Goal: Task Accomplishment & Management: Manage account settings

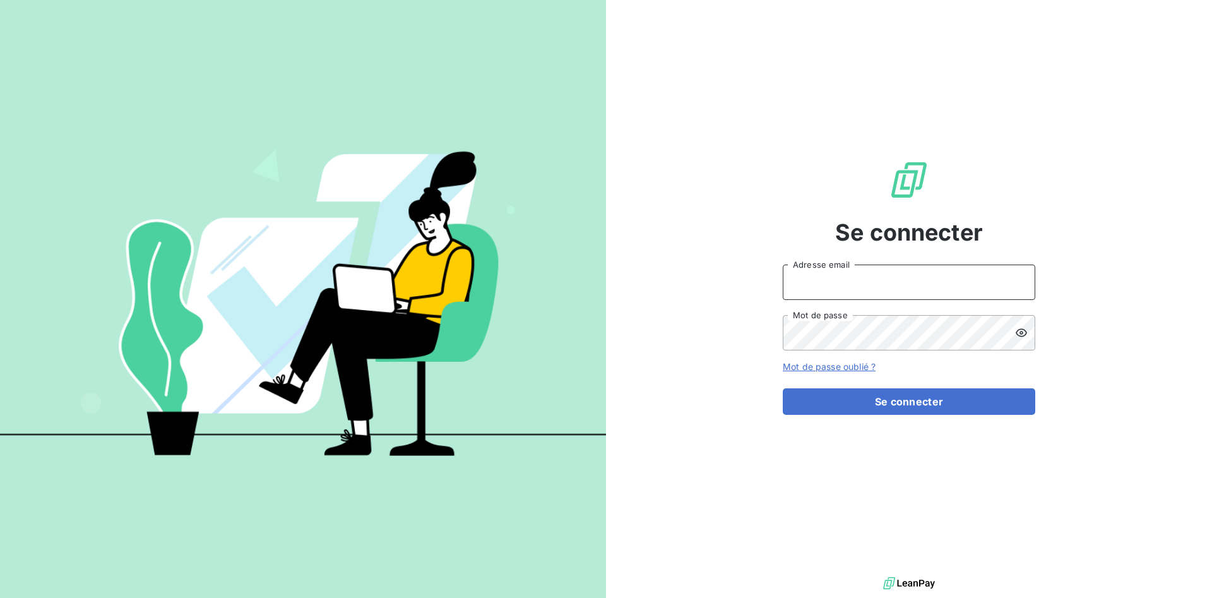
drag, startPoint x: 817, startPoint y: 277, endPoint x: 818, endPoint y: 294, distance: 17.1
click at [817, 278] on input "Adresse email" at bounding box center [909, 282] width 253 height 35
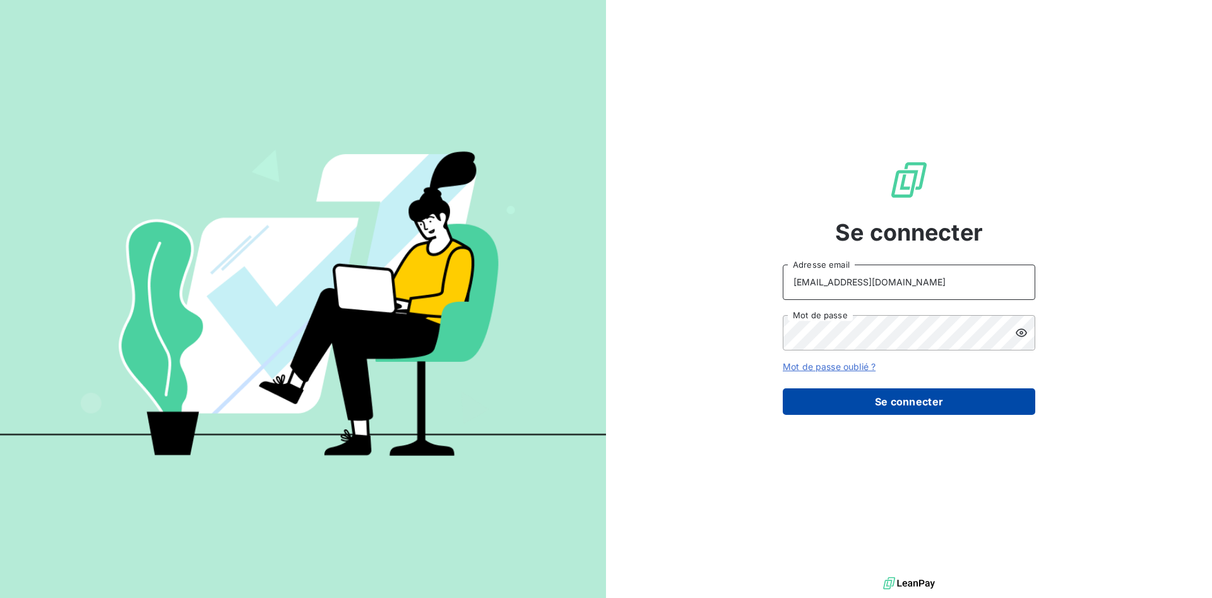
type input "[EMAIL_ADDRESS][DOMAIN_NAME]"
click at [854, 395] on button "Se connecter" at bounding box center [909, 401] width 253 height 27
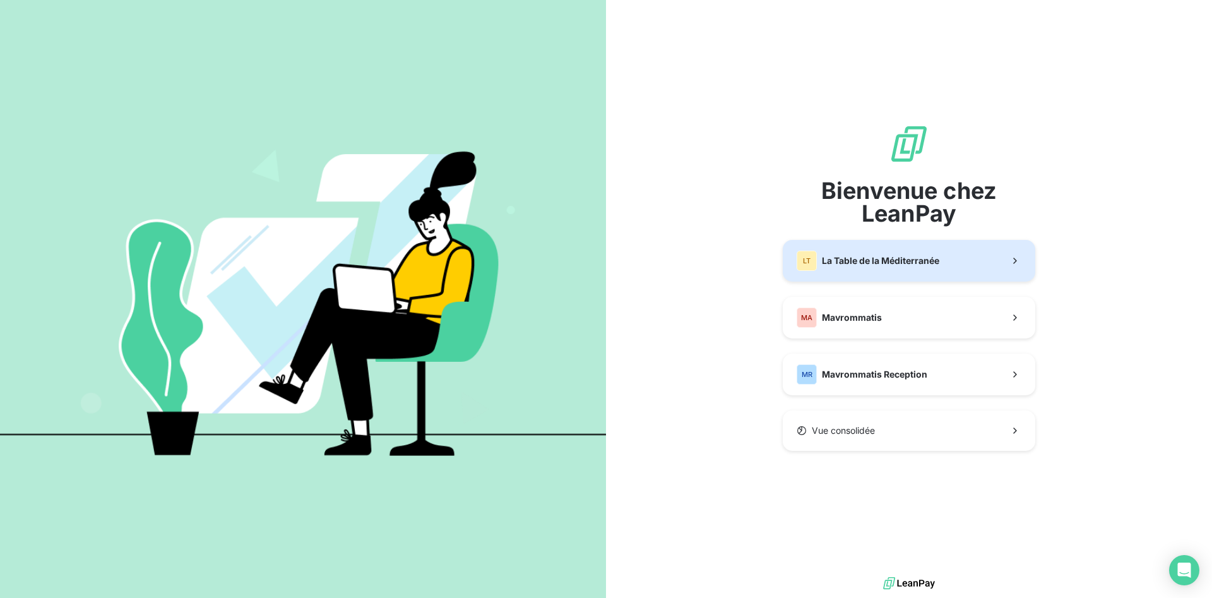
click at [925, 266] on span "La Table de la Méditerranée" at bounding box center [880, 260] width 117 height 13
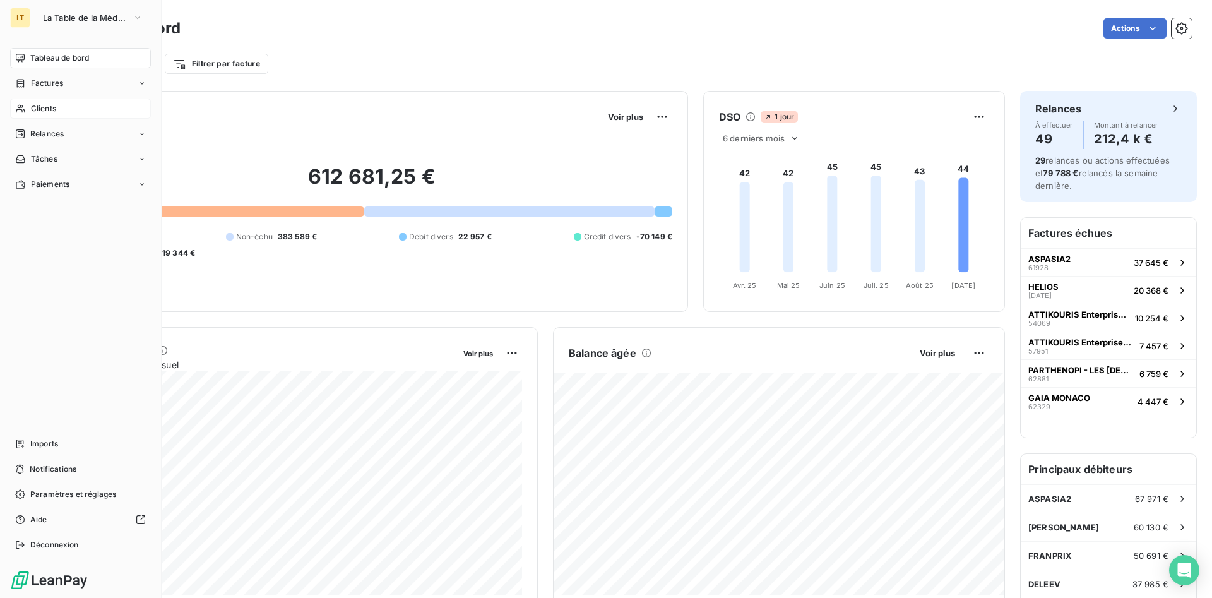
click at [47, 110] on span "Clients" at bounding box center [43, 108] width 25 height 11
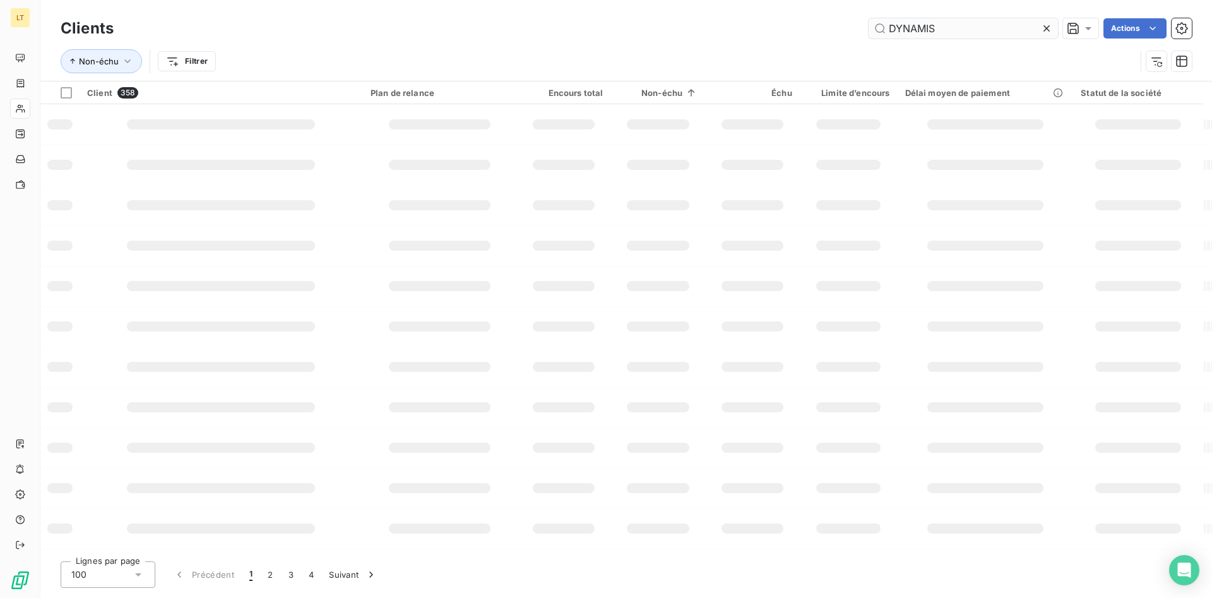
type input "DYNAMIS"
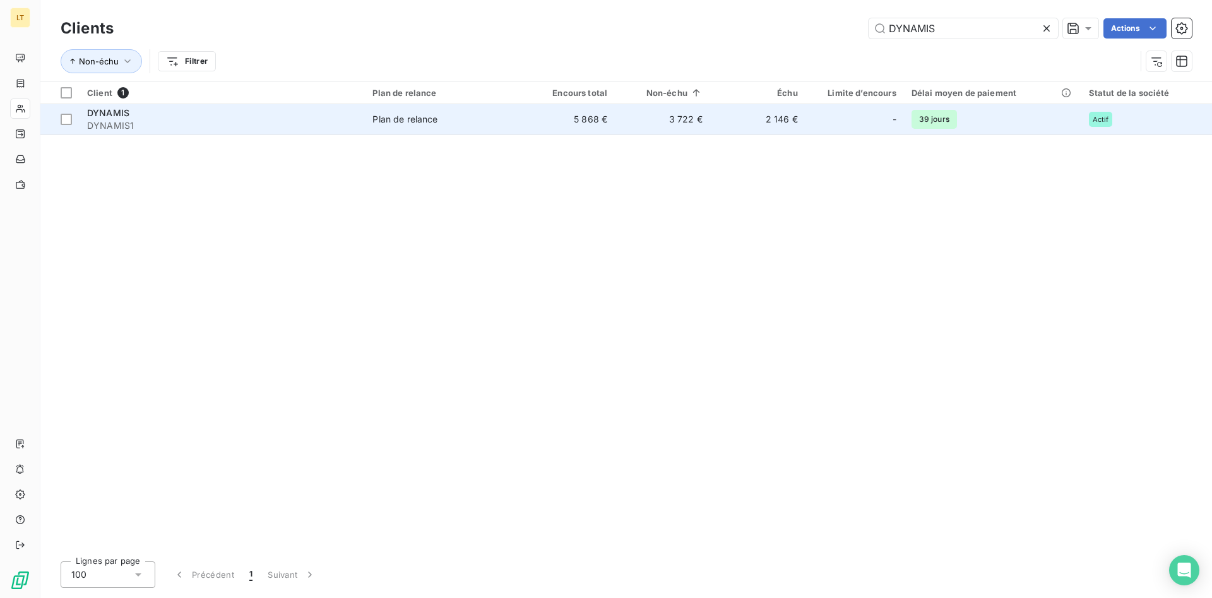
click at [470, 124] on span "Plan de relance" at bounding box center [443, 119] width 140 height 13
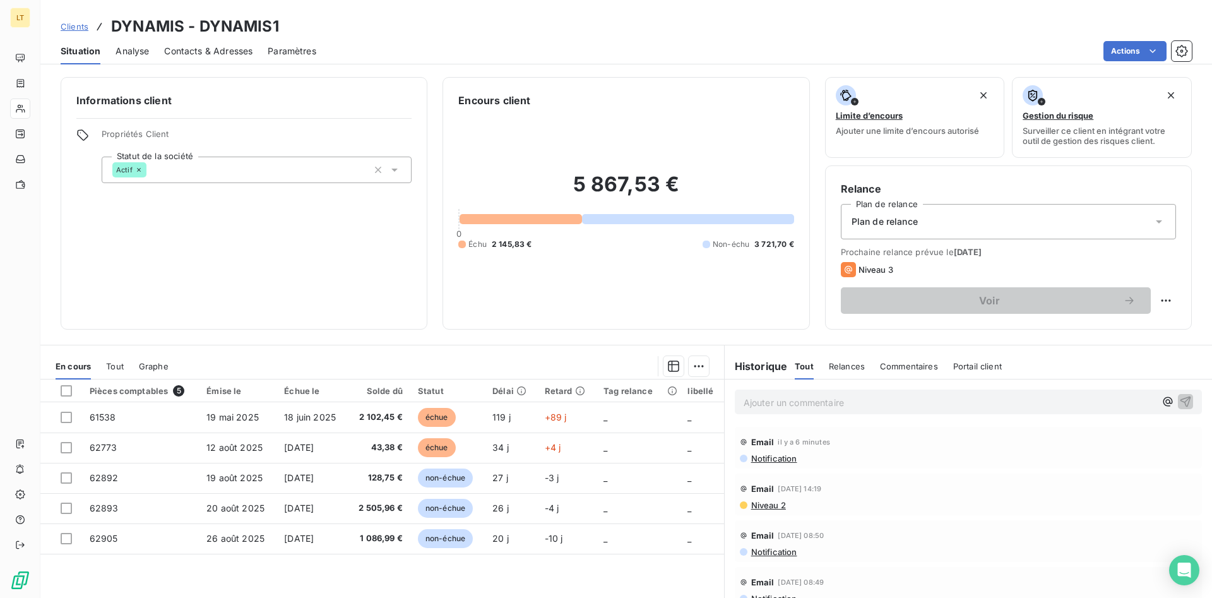
click at [232, 51] on span "Contacts & Adresses" at bounding box center [208, 51] width 88 height 13
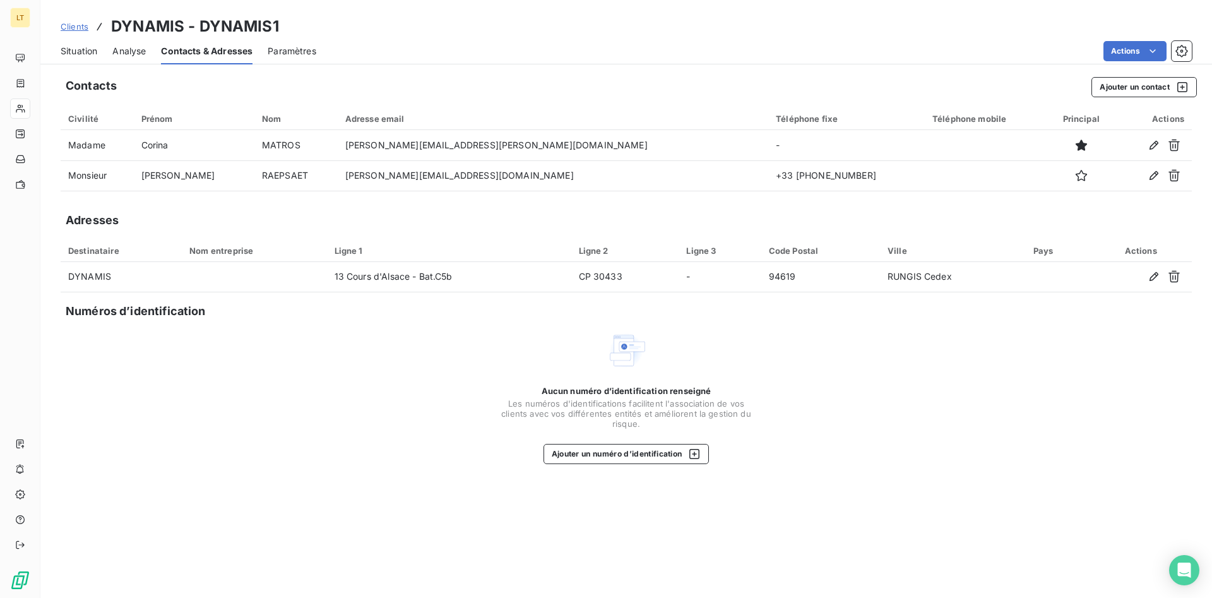
click at [78, 51] on span "Situation" at bounding box center [79, 51] width 37 height 13
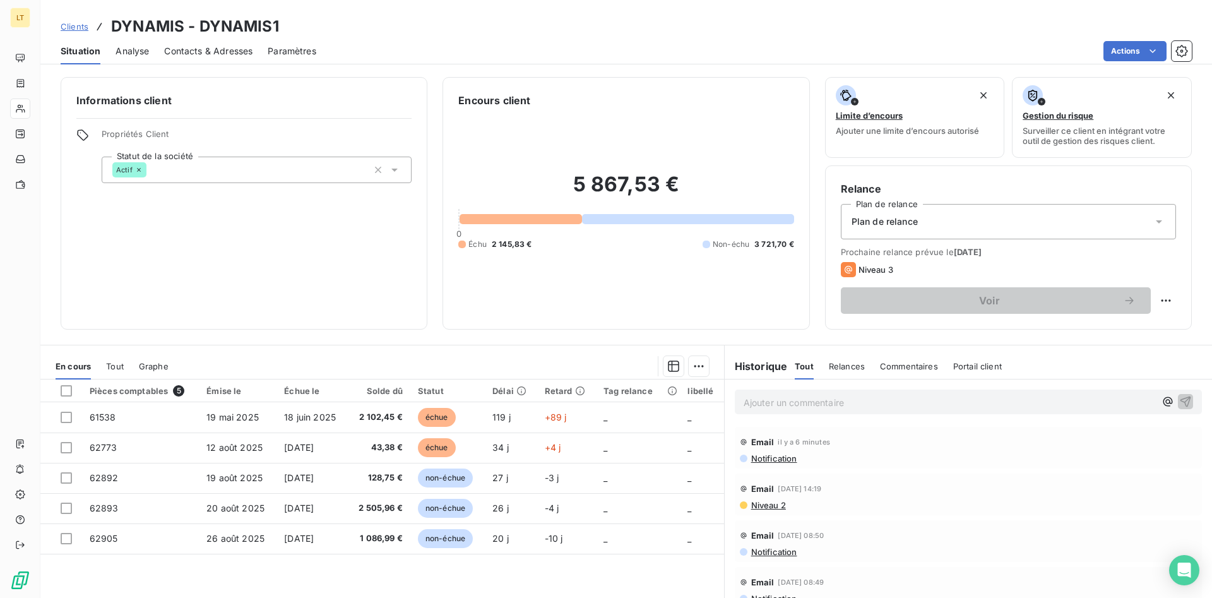
click at [227, 52] on span "Contacts & Adresses" at bounding box center [208, 51] width 88 height 13
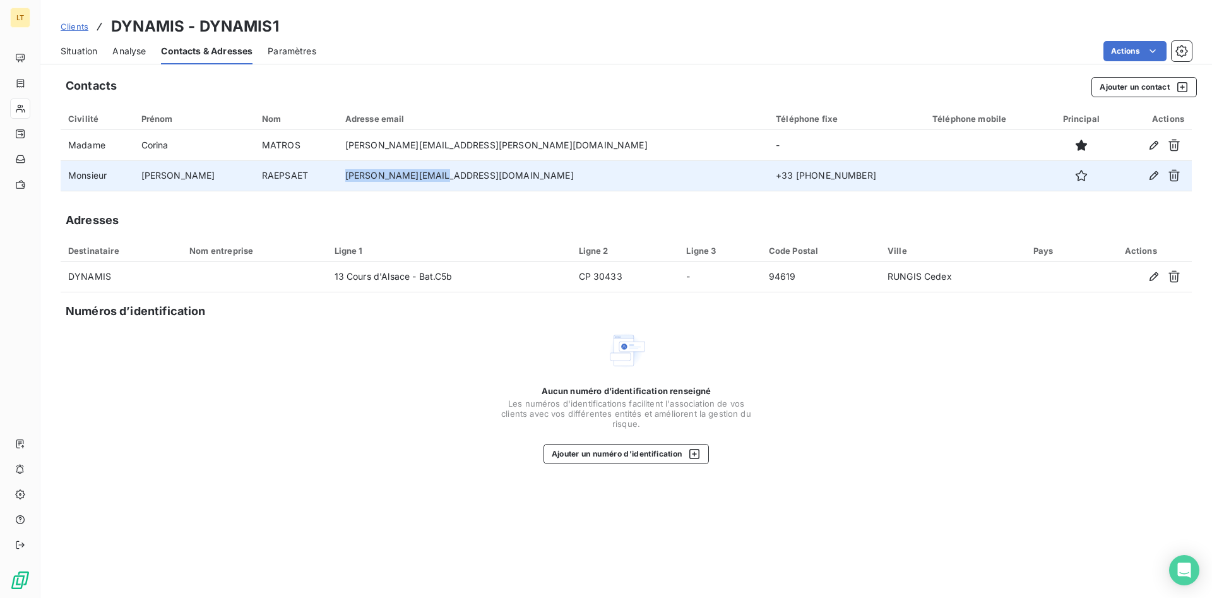
drag, startPoint x: 478, startPoint y: 173, endPoint x: 385, endPoint y: 175, distance: 92.8
click at [385, 175] on td "[PERSON_NAME][EMAIL_ADDRESS][DOMAIN_NAME]" at bounding box center [553, 175] width 431 height 30
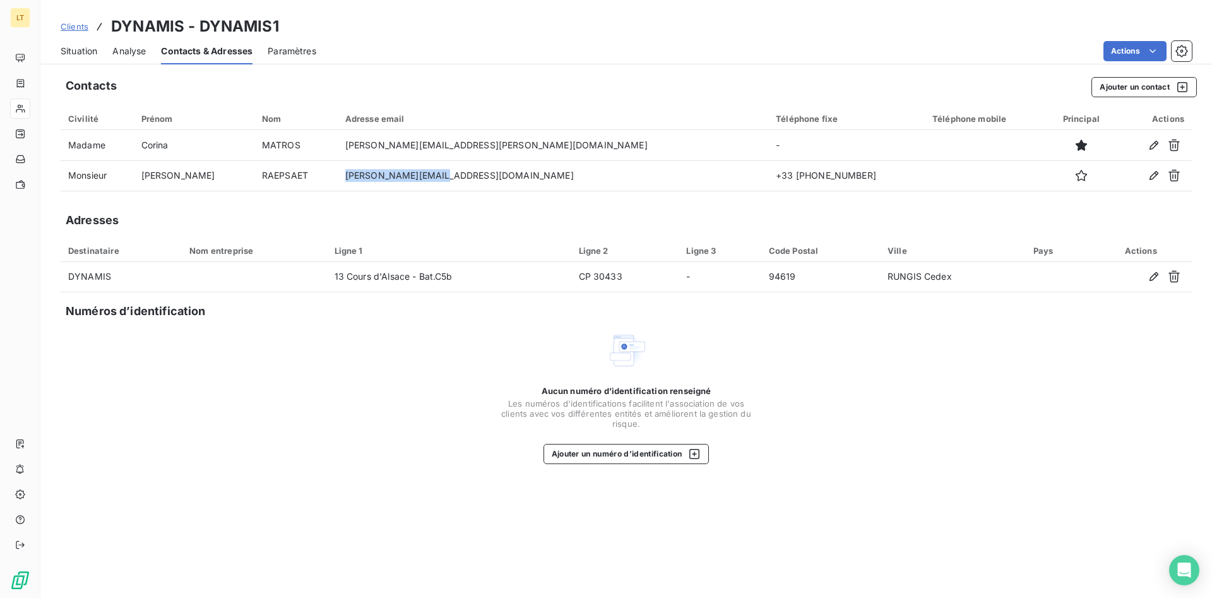
copy td "[PERSON_NAME][EMAIL_ADDRESS][DOMAIN_NAME]"
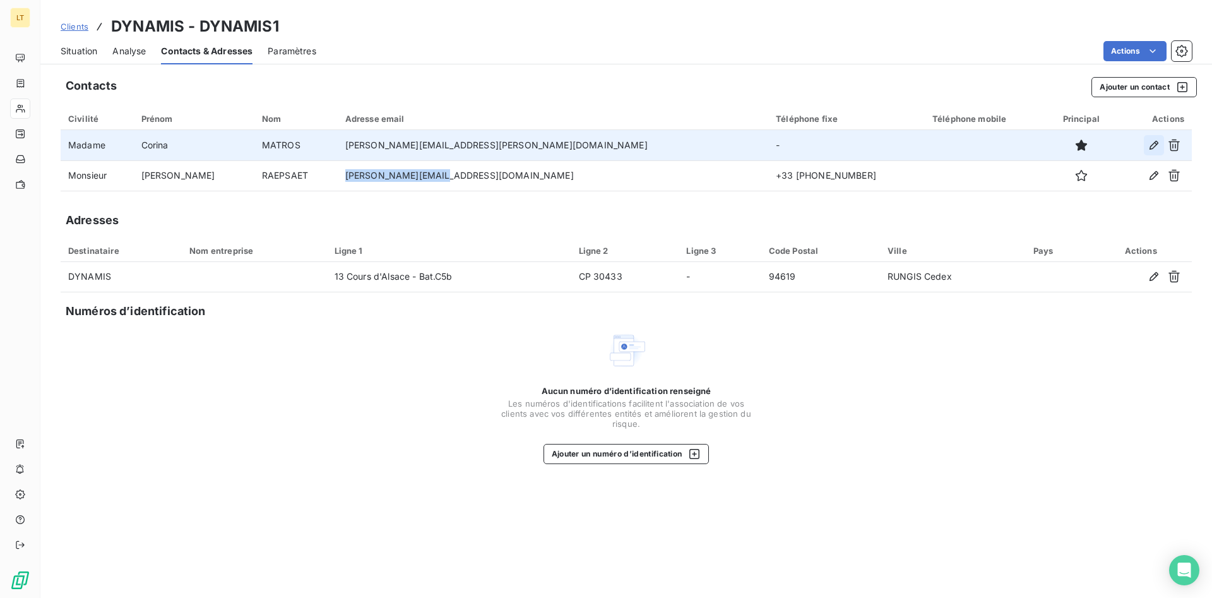
click at [1154, 143] on icon "button" at bounding box center [1154, 145] width 9 height 9
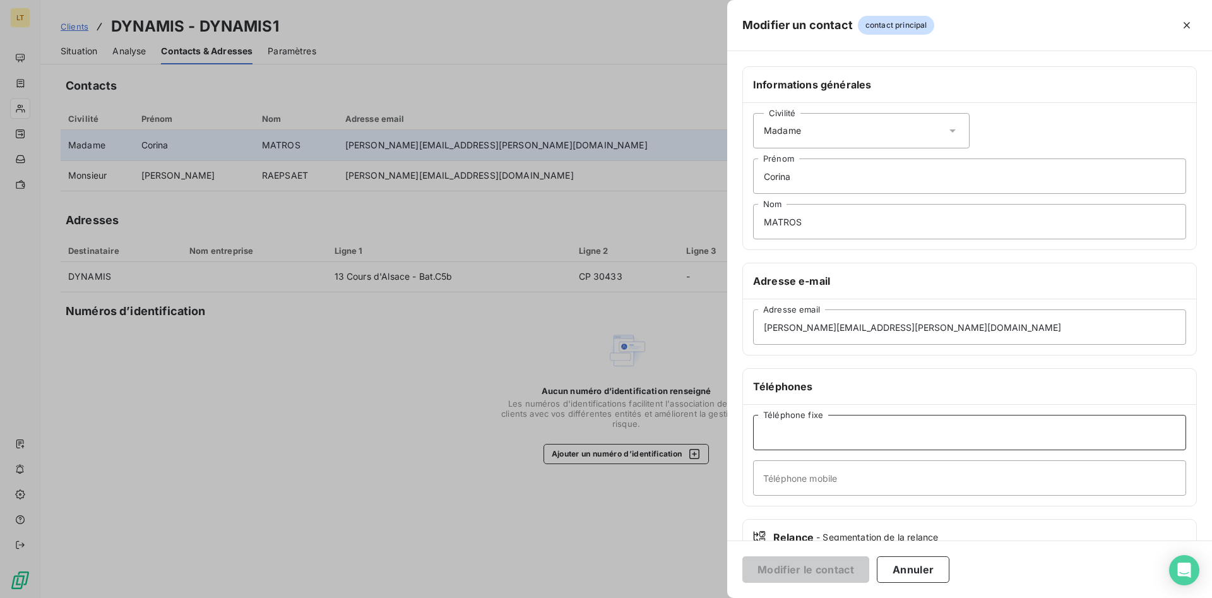
click at [787, 429] on input "Téléphone fixe" at bounding box center [969, 432] width 433 height 35
paste input "[PHONE_NUMBER]"
type input "[PHONE_NUMBER]"
click at [789, 572] on button "Modifier le contact" at bounding box center [806, 569] width 127 height 27
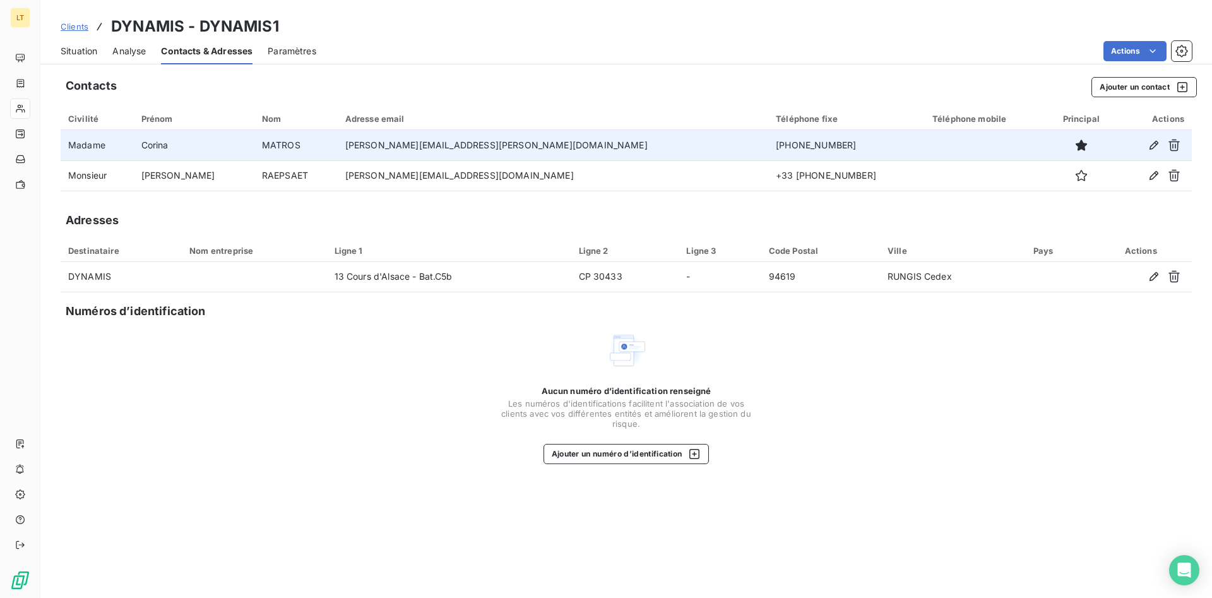
click at [501, 146] on td "[PERSON_NAME][EMAIL_ADDRESS][PERSON_NAME][DOMAIN_NAME]" at bounding box center [553, 145] width 431 height 30
click at [501, 144] on td "[PERSON_NAME][EMAIL_ADDRESS][PERSON_NAME][DOMAIN_NAME]" at bounding box center [553, 145] width 431 height 30
drag, startPoint x: 499, startPoint y: 144, endPoint x: 389, endPoint y: 145, distance: 109.9
click at [389, 145] on td "[PERSON_NAME][EMAIL_ADDRESS][PERSON_NAME][DOMAIN_NAME]" at bounding box center [553, 145] width 431 height 30
copy td "[PERSON_NAME][EMAIL_ADDRESS][PERSON_NAME][DOMAIN_NAME]"
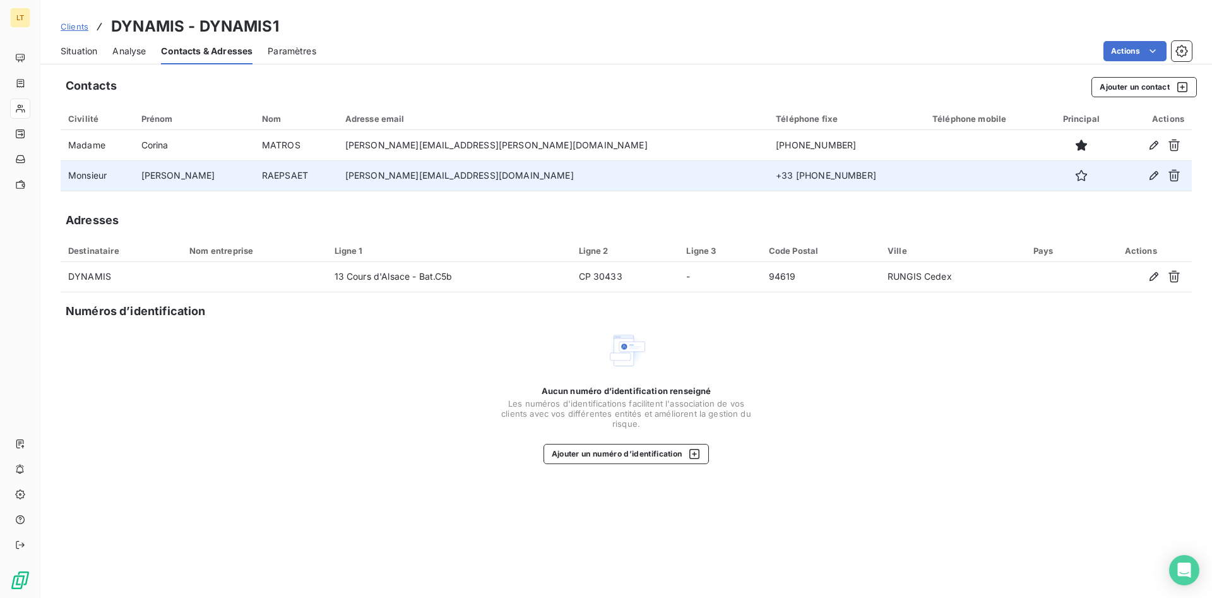
click at [539, 162] on td "[PERSON_NAME][EMAIL_ADDRESS][DOMAIN_NAME]" at bounding box center [553, 175] width 431 height 30
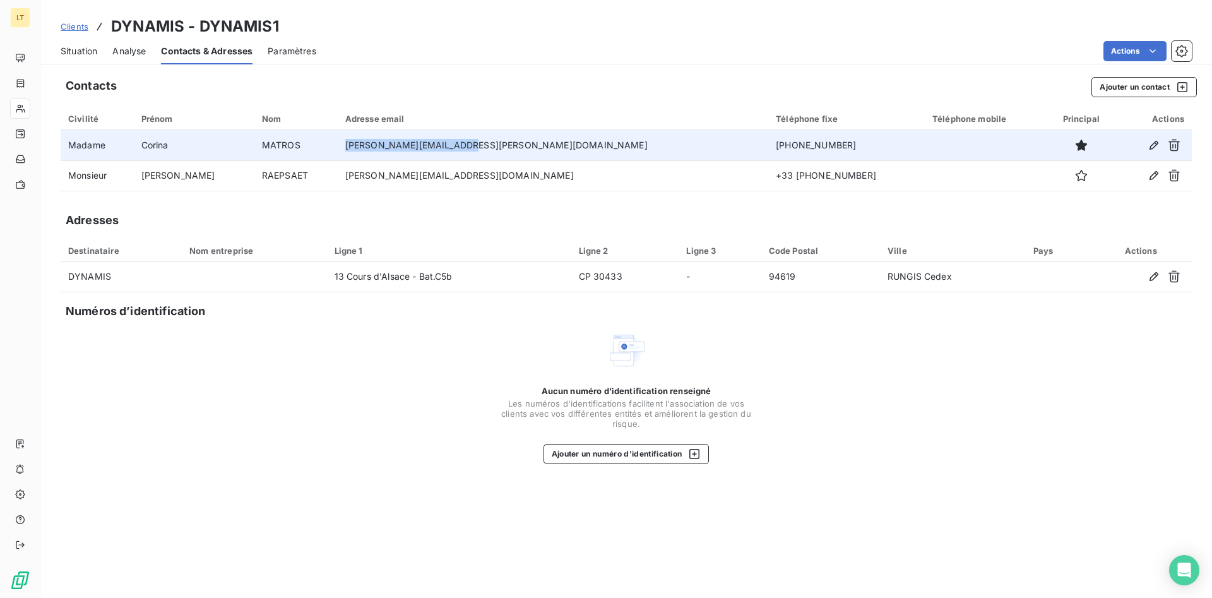
drag, startPoint x: 500, startPoint y: 145, endPoint x: 386, endPoint y: 152, distance: 114.5
click at [386, 152] on td "[PERSON_NAME][EMAIL_ADDRESS][PERSON_NAME][DOMAIN_NAME]" at bounding box center [553, 145] width 431 height 30
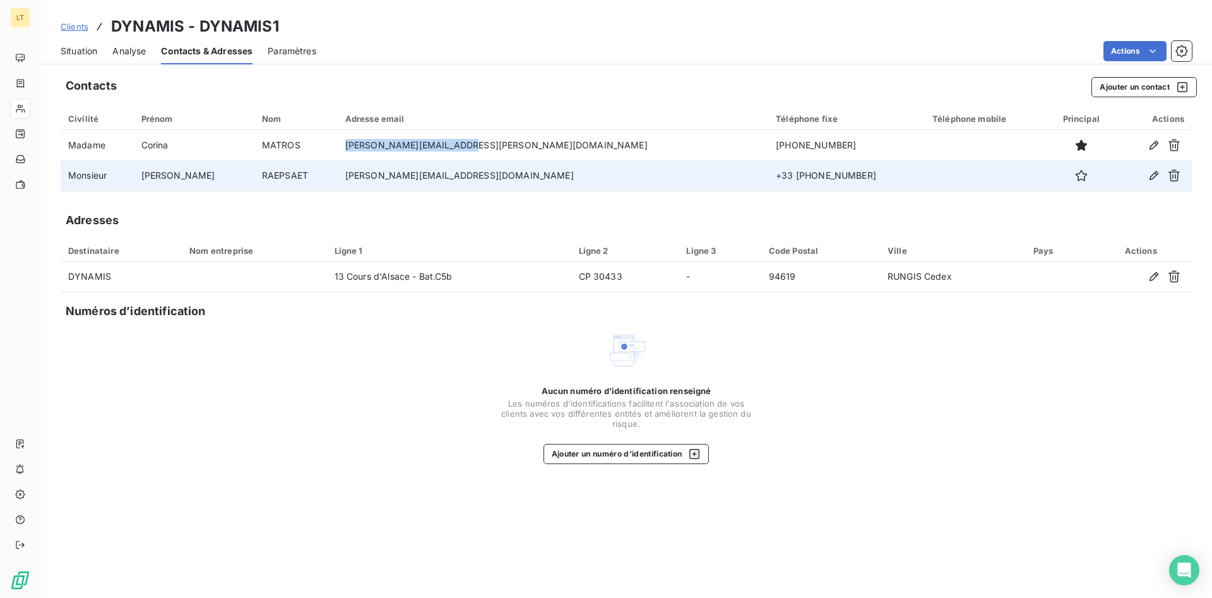
copy td "[PERSON_NAME][EMAIL_ADDRESS][PERSON_NAME][DOMAIN_NAME]"
click at [1173, 179] on icon "button" at bounding box center [1174, 176] width 11 height 12
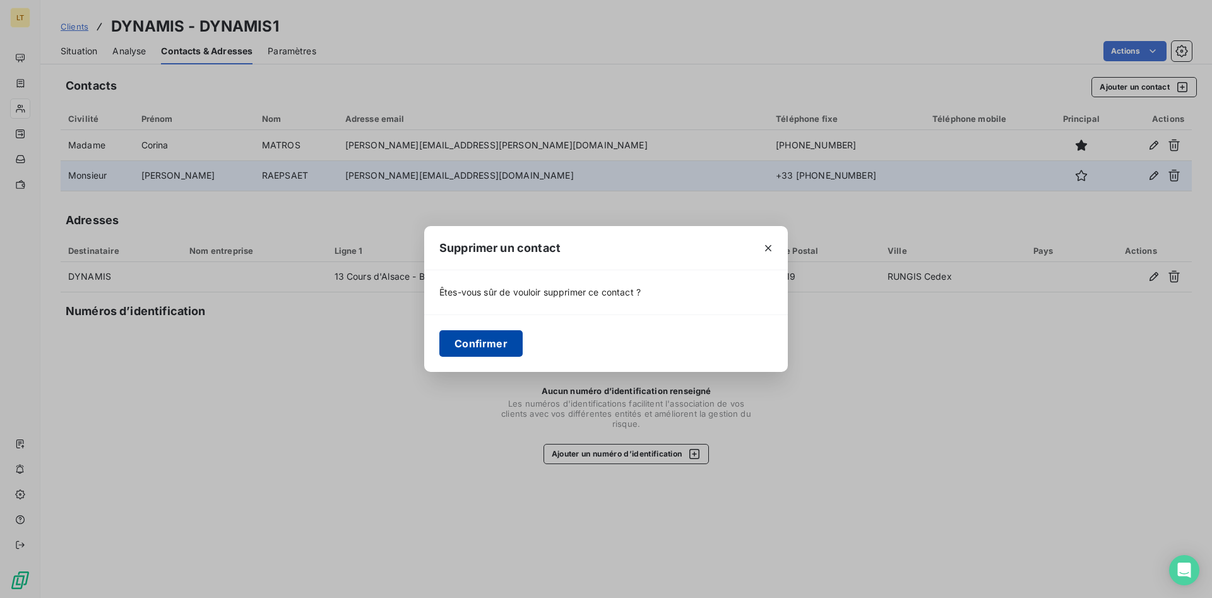
click at [484, 349] on button "Confirmer" at bounding box center [480, 343] width 83 height 27
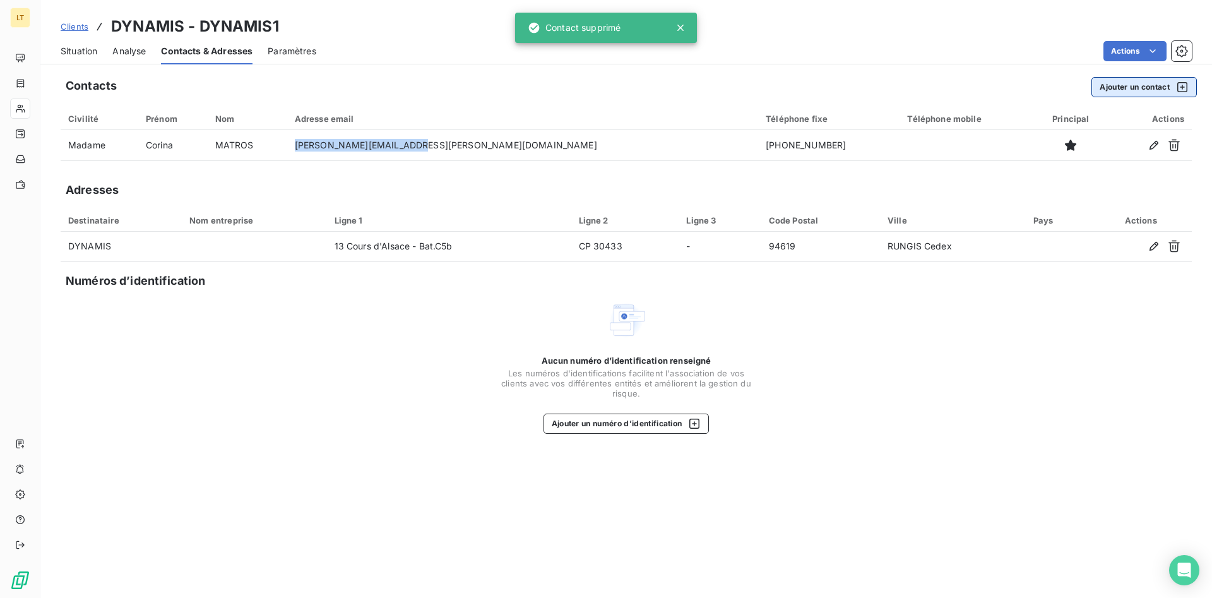
click at [1145, 90] on button "Ajouter un contact" at bounding box center [1144, 87] width 105 height 20
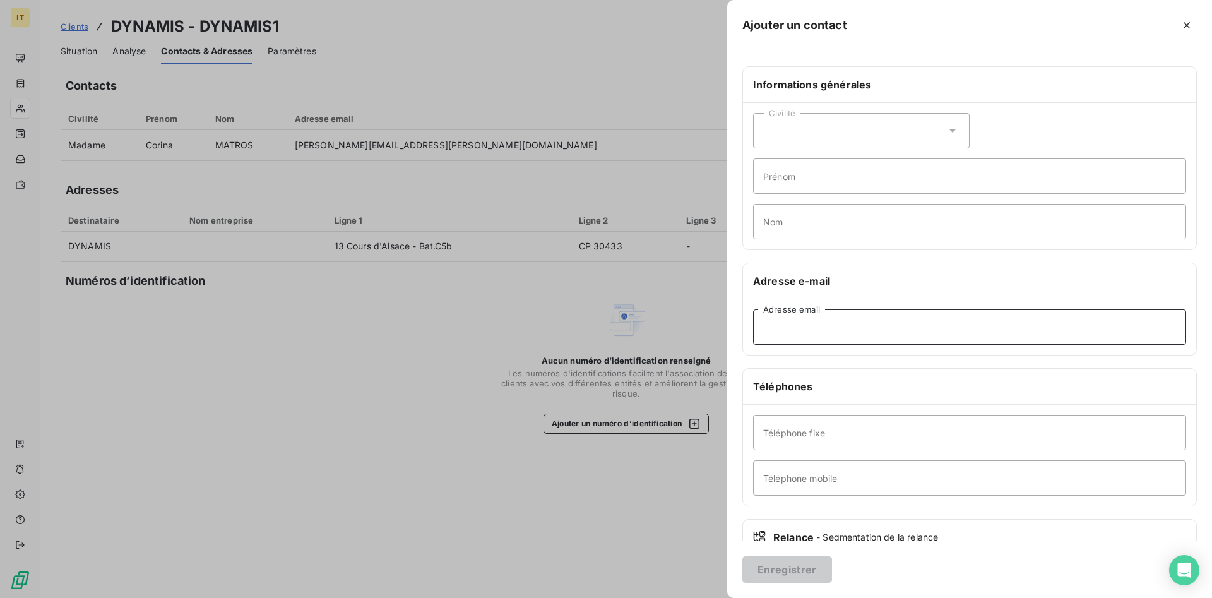
click at [833, 331] on input "Adresse email" at bounding box center [969, 326] width 433 height 35
paste input "[EMAIL_ADDRESS][DOMAIN_NAME]"
type input "[EMAIL_ADDRESS][DOMAIN_NAME]"
click at [833, 184] on input "Prénom" at bounding box center [969, 175] width 433 height 35
type input "Relances"
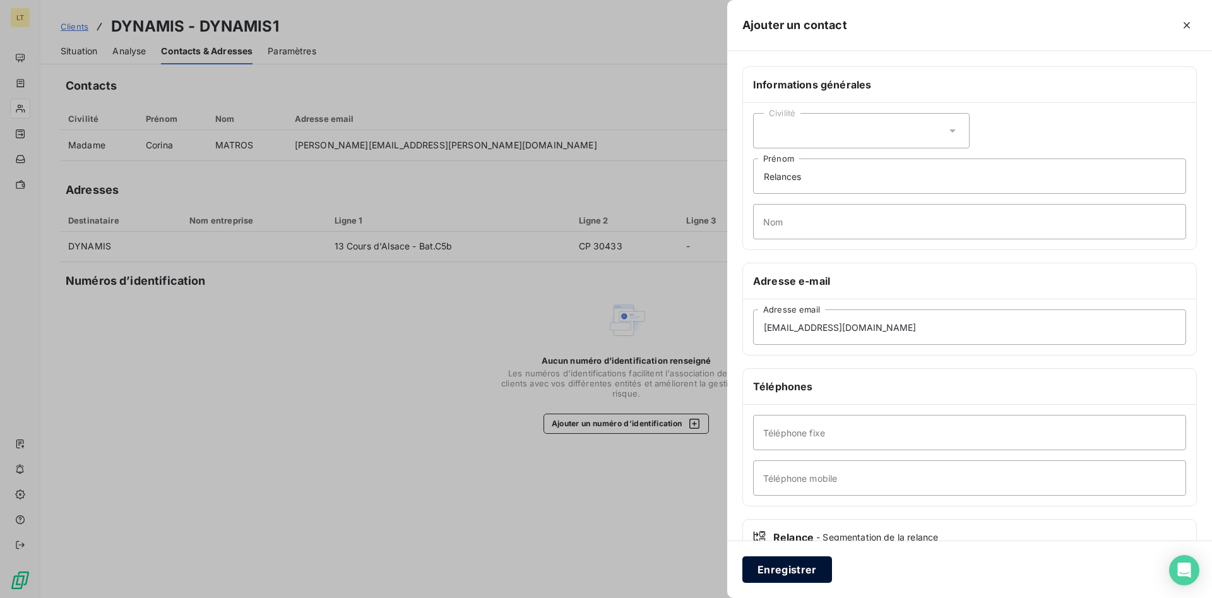
click at [797, 568] on button "Enregistrer" at bounding box center [788, 569] width 90 height 27
